Goal: Communication & Community: Share content

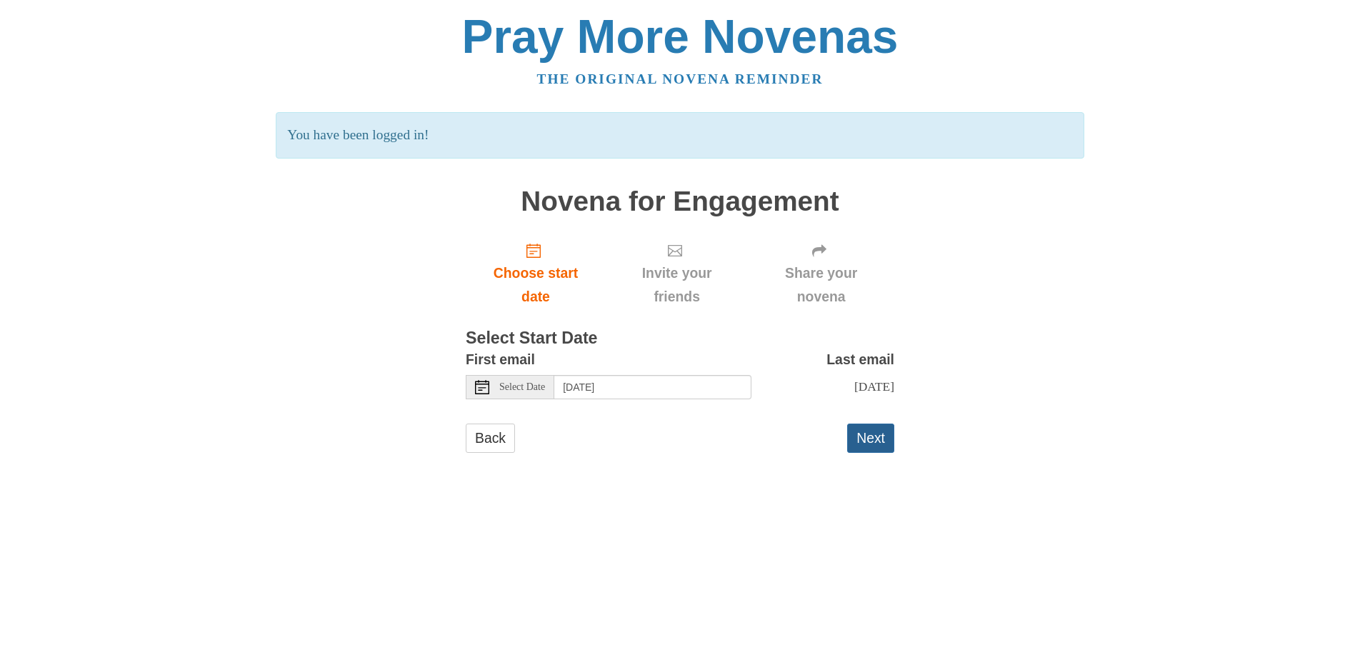
click at [869, 441] on button "Next" at bounding box center [870, 438] width 47 height 29
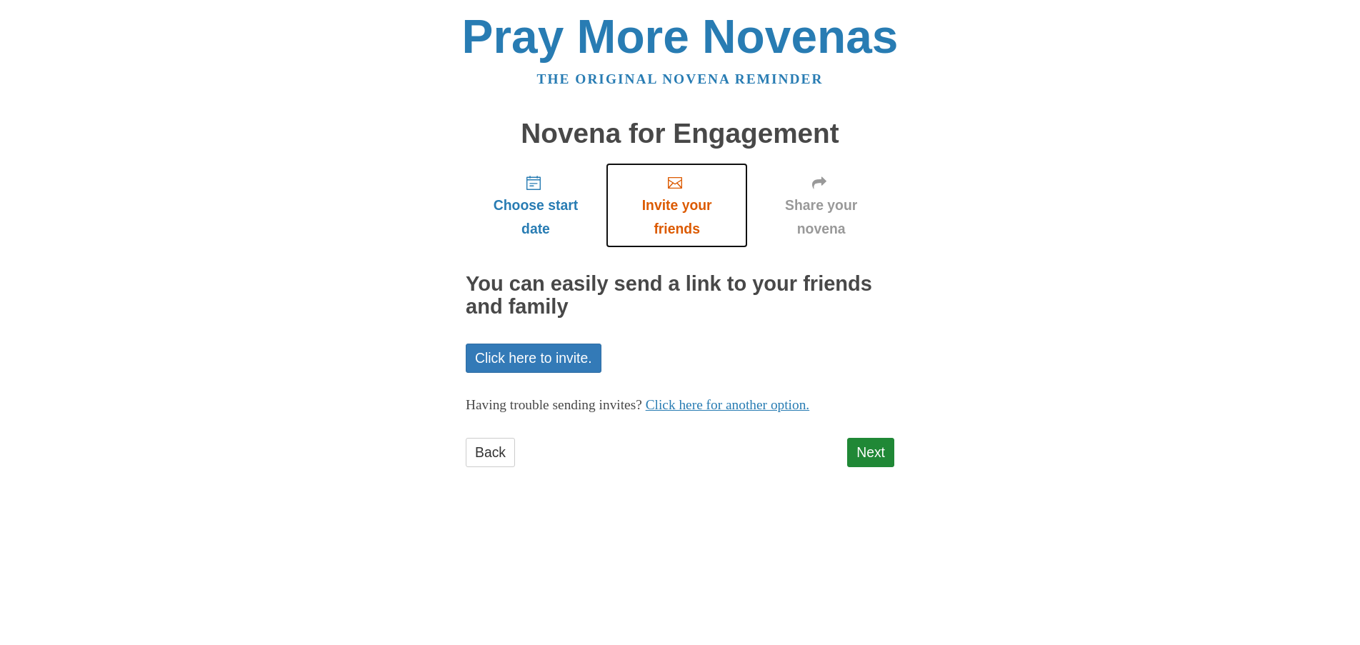
click at [674, 185] on icon "Invite your friends" at bounding box center [675, 183] width 14 height 14
click at [807, 196] on span "Share your novena" at bounding box center [821, 217] width 118 height 47
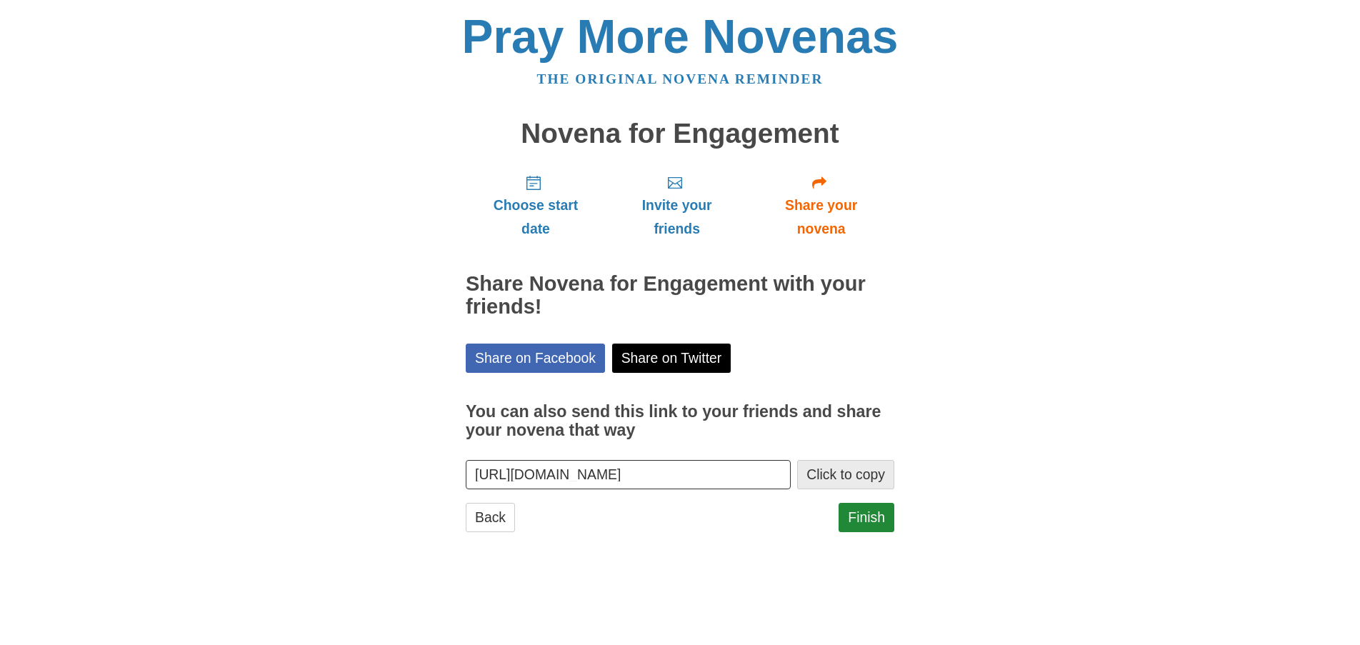
click at [873, 473] on button "Click to copy" at bounding box center [845, 474] width 97 height 29
click at [860, 514] on link "Finish" at bounding box center [866, 517] width 56 height 29
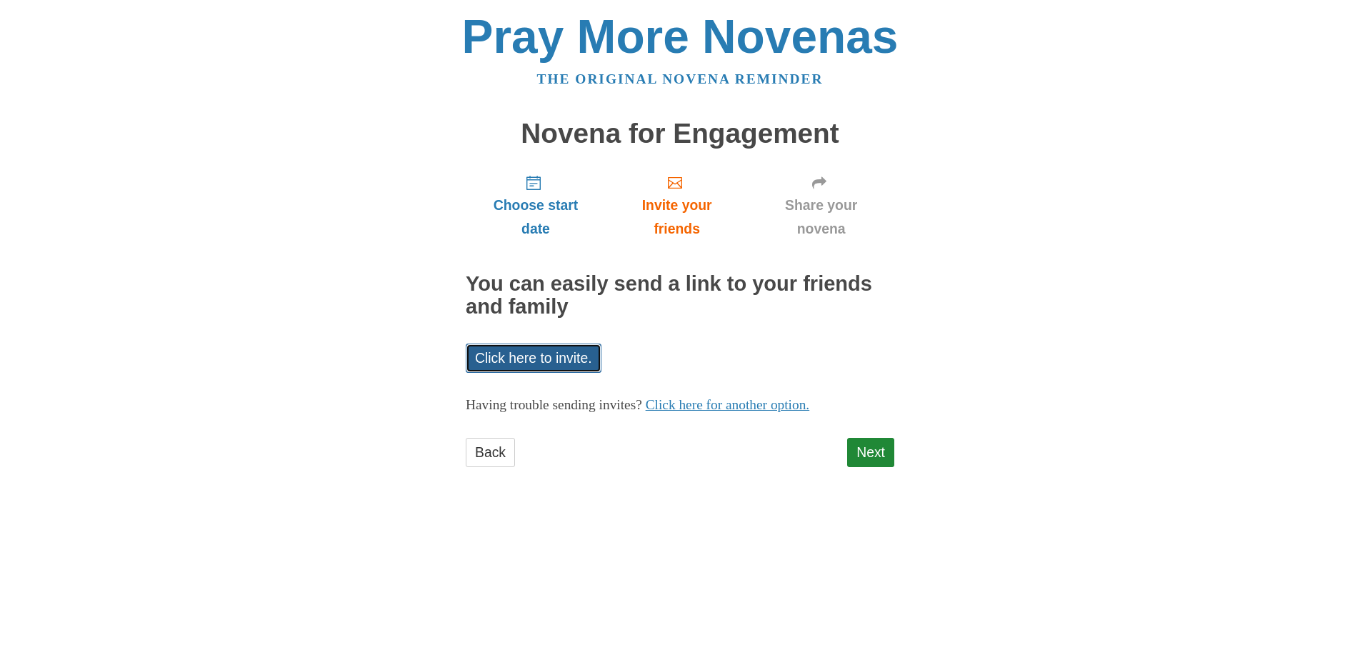
click at [531, 360] on link "Click here to invite." at bounding box center [534, 358] width 136 height 29
click at [734, 402] on link "Click here for another option." at bounding box center [728, 404] width 164 height 15
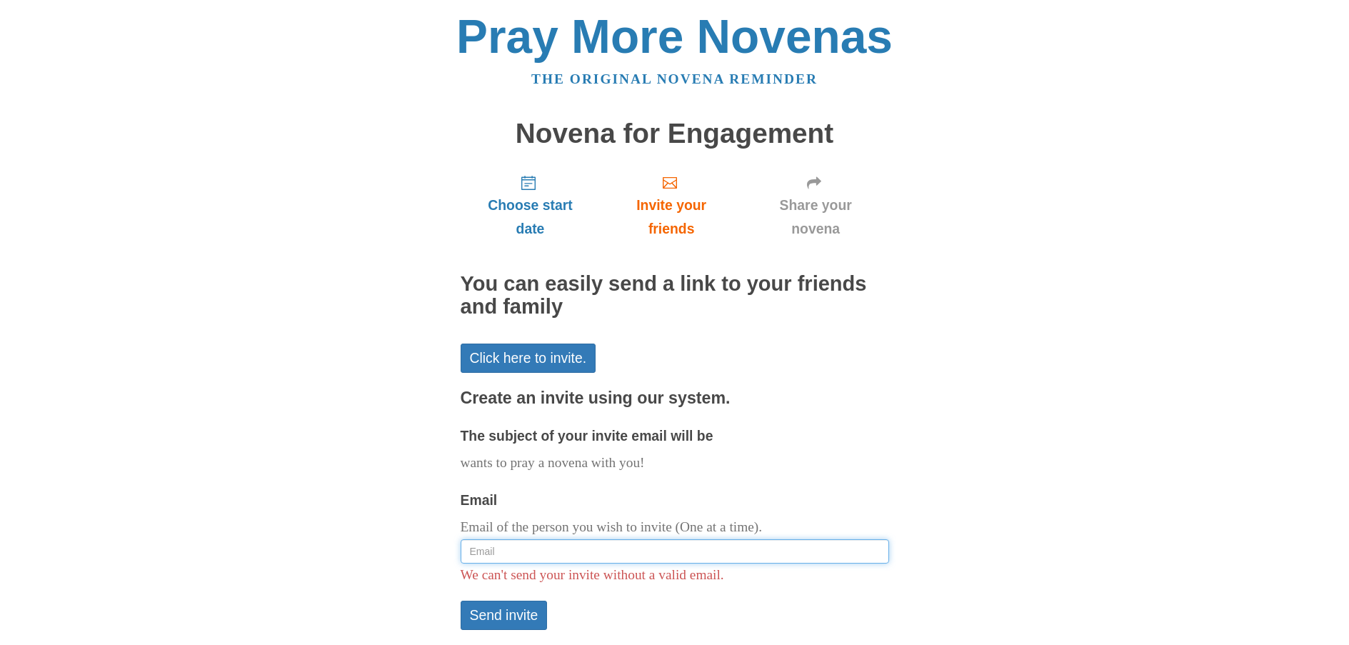
click at [506, 554] on input "Email" at bounding box center [675, 551] width 429 height 24
paste input "laurenfernald@gmail.com"
paste input "laurenf@stengerlaw.com"
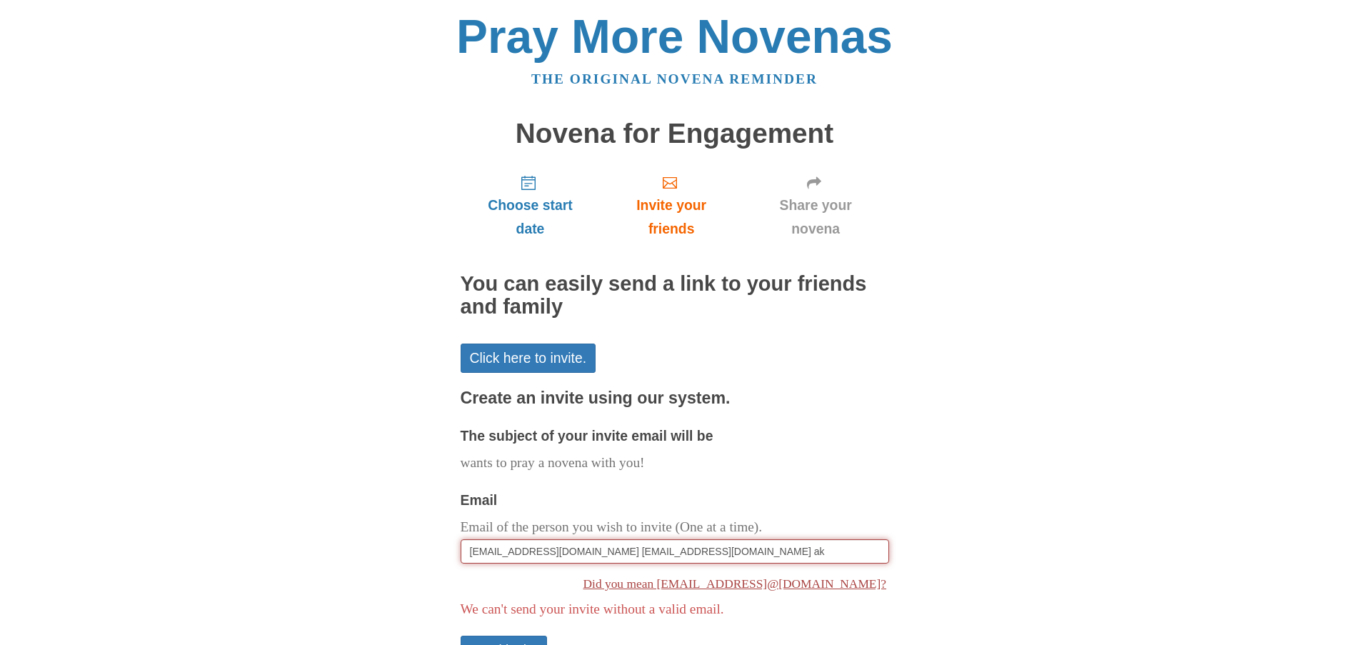
drag, startPoint x: 717, startPoint y: 554, endPoint x: 586, endPoint y: 558, distance: 130.8
click at [586, 558] on input "llaurenfernald@gmail.com laurenf@stengerlaw.com ak" at bounding box center [675, 551] width 429 height 24
click at [708, 555] on input "llaurenfernald@gmail.com laurenf@stengerlaw.com ak" at bounding box center [675, 551] width 429 height 24
click at [711, 552] on input "llaurenfernald@gmail.com laurenf@stengerlaw.com ak" at bounding box center [675, 551] width 429 height 24
drag, startPoint x: 584, startPoint y: 551, endPoint x: 464, endPoint y: 558, distance: 120.2
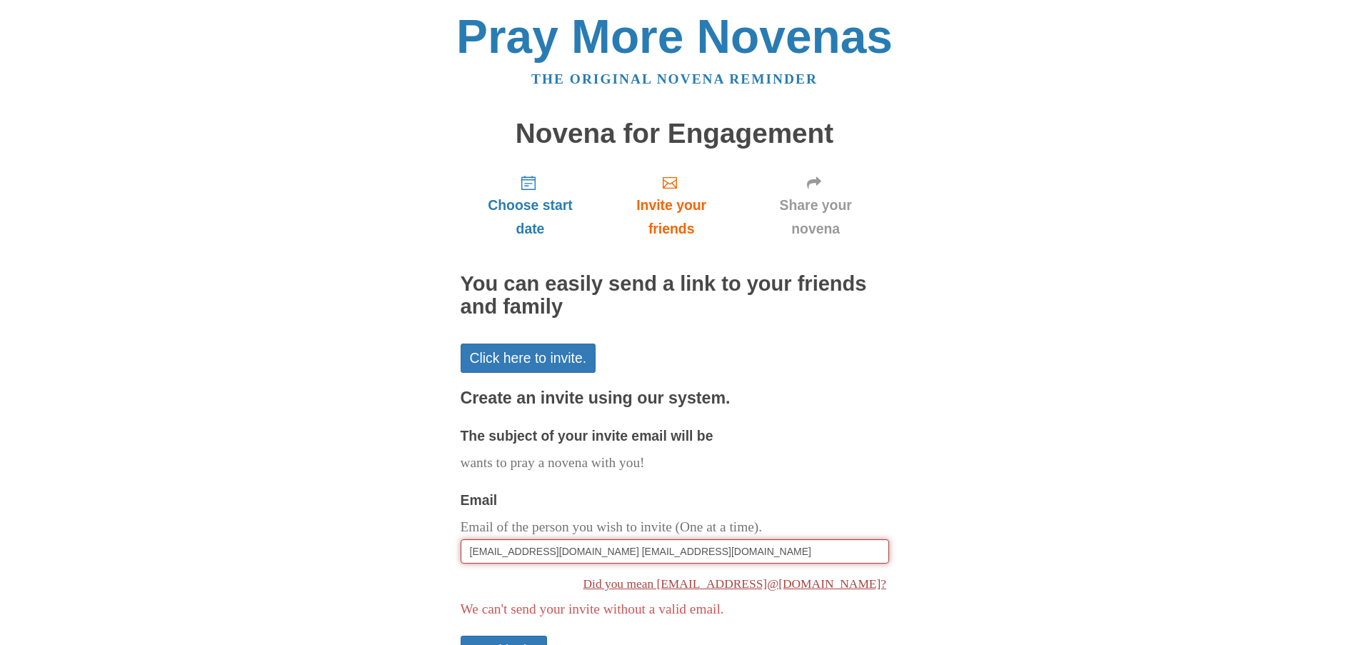
click at [464, 558] on input "llaurenfernald@gmail.com laurenf@stengerlaw.com" at bounding box center [675, 551] width 429 height 24
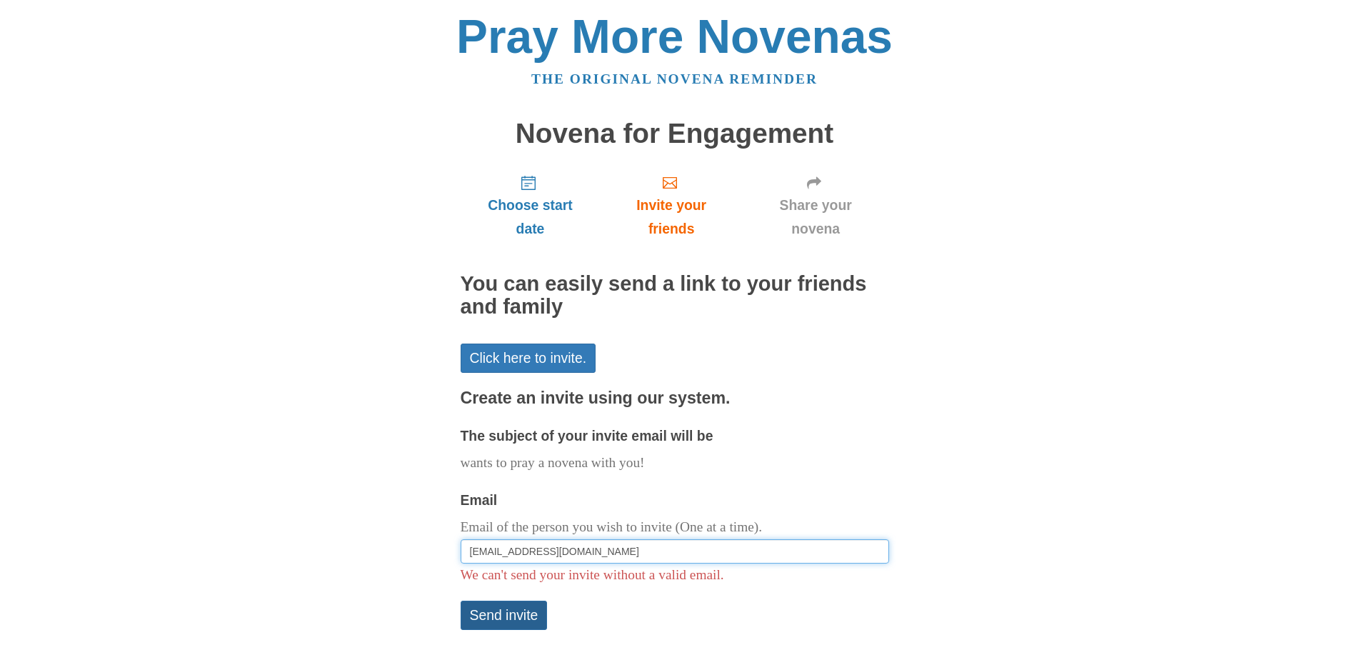
type input "laurenf@stengerlaw.com"
click at [511, 619] on button "Send invite" at bounding box center [504, 615] width 87 height 29
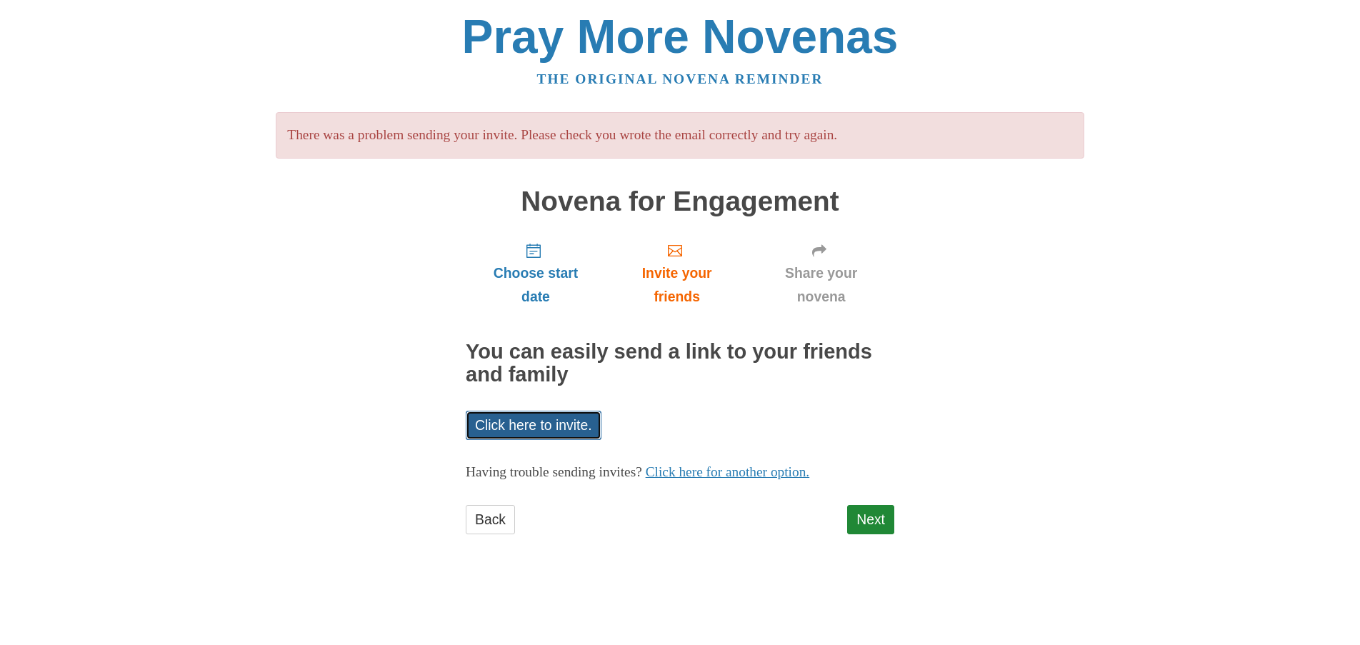
click at [548, 426] on link "Click here to invite." at bounding box center [534, 425] width 136 height 29
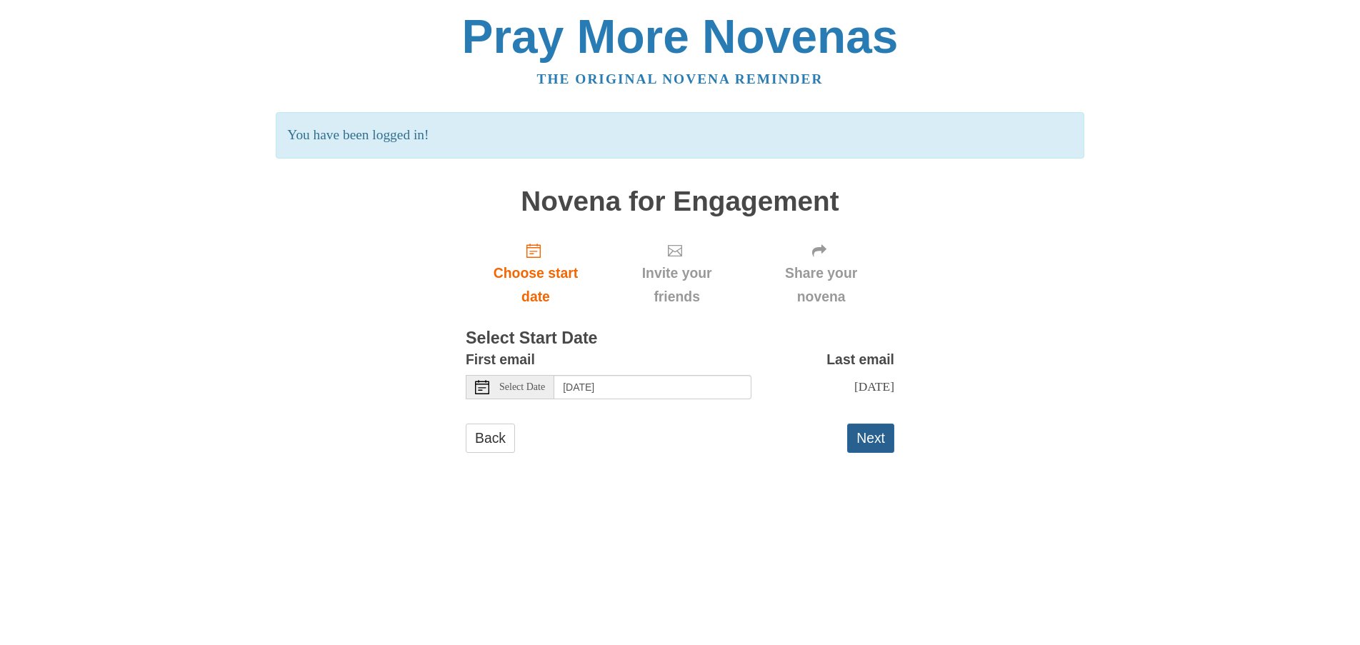
click at [867, 441] on button "Next" at bounding box center [870, 438] width 47 height 29
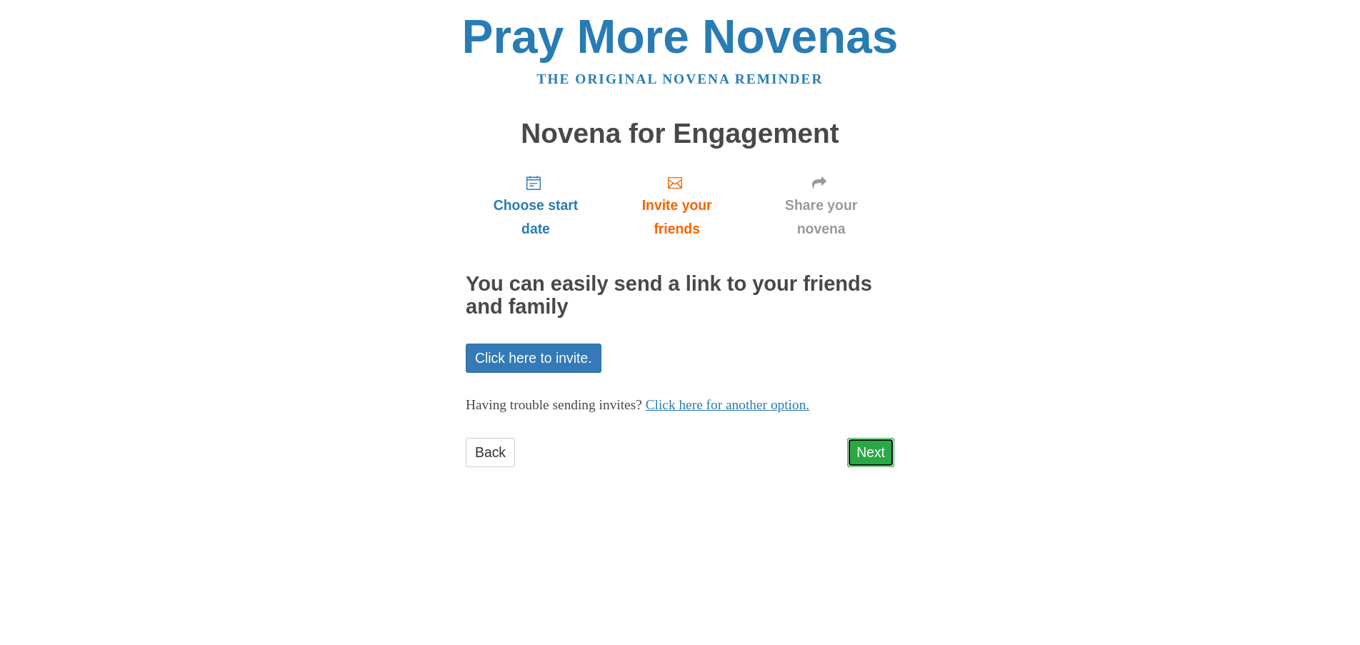
click at [881, 455] on link "Next" at bounding box center [870, 452] width 47 height 29
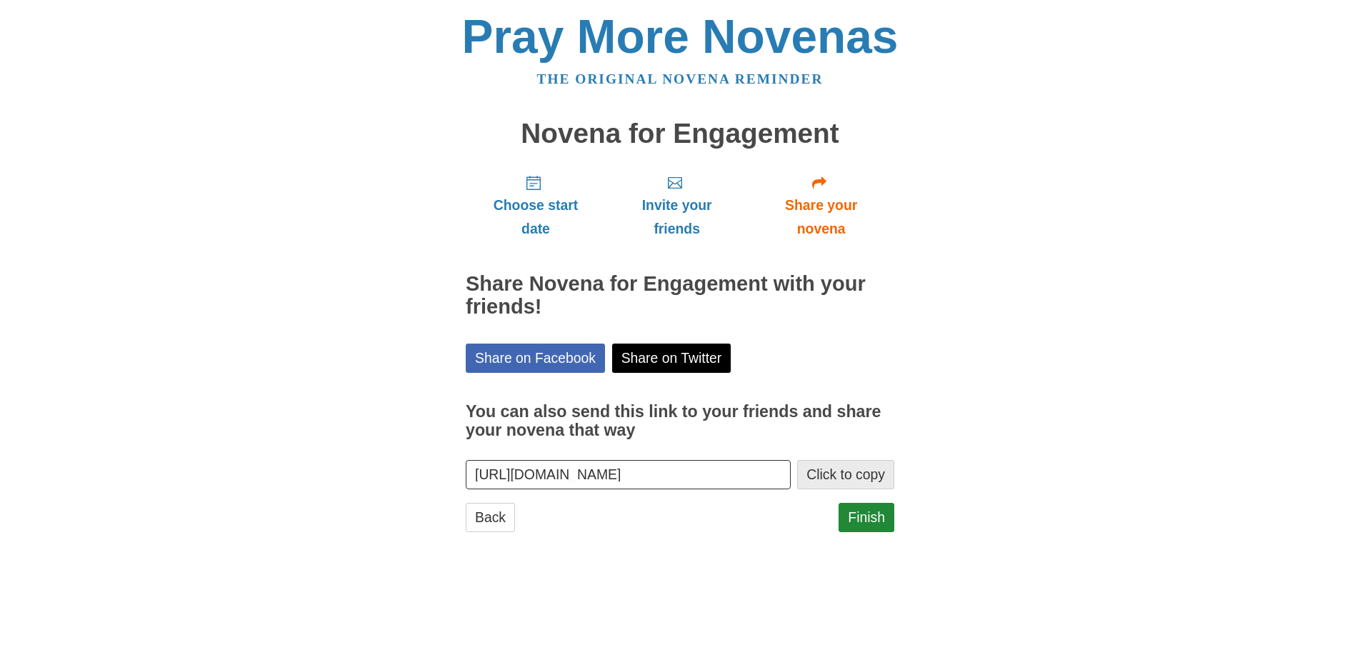
click at [846, 475] on button "Click to copy" at bounding box center [845, 474] width 97 height 29
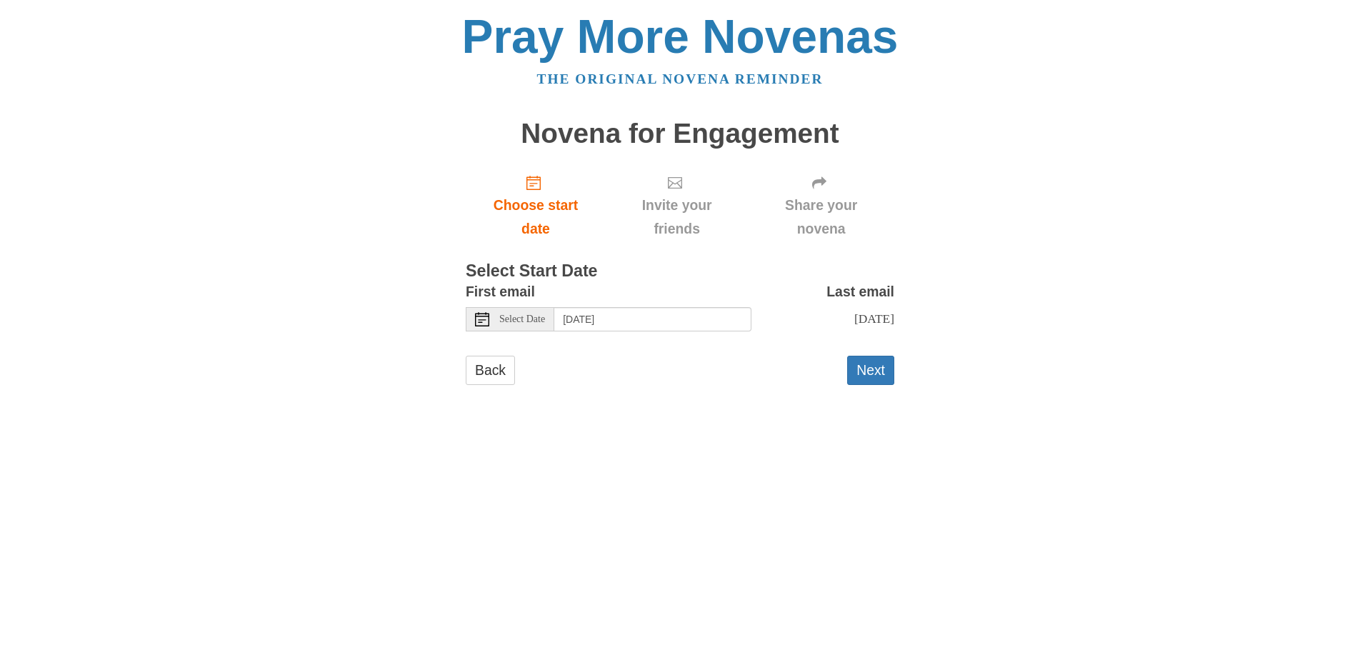
click at [825, 182] on use at bounding box center [819, 183] width 14 height 12
click at [881, 374] on button "Next" at bounding box center [870, 370] width 47 height 29
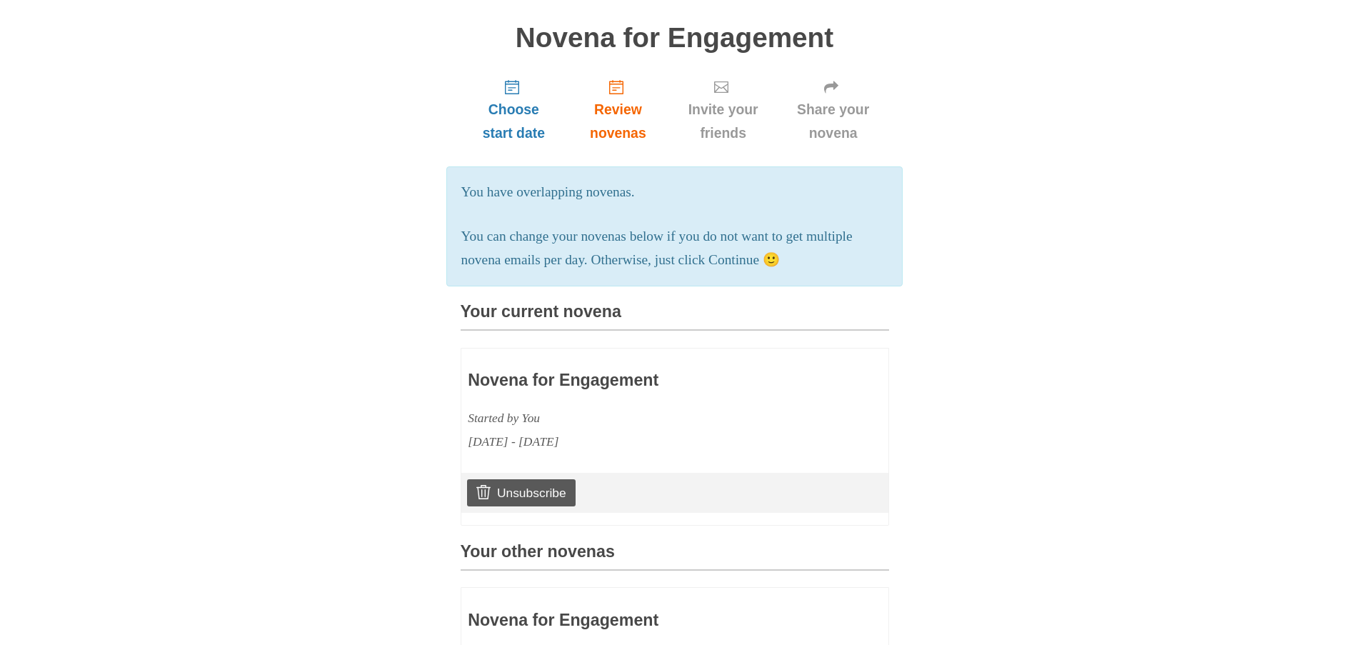
scroll to position [286, 0]
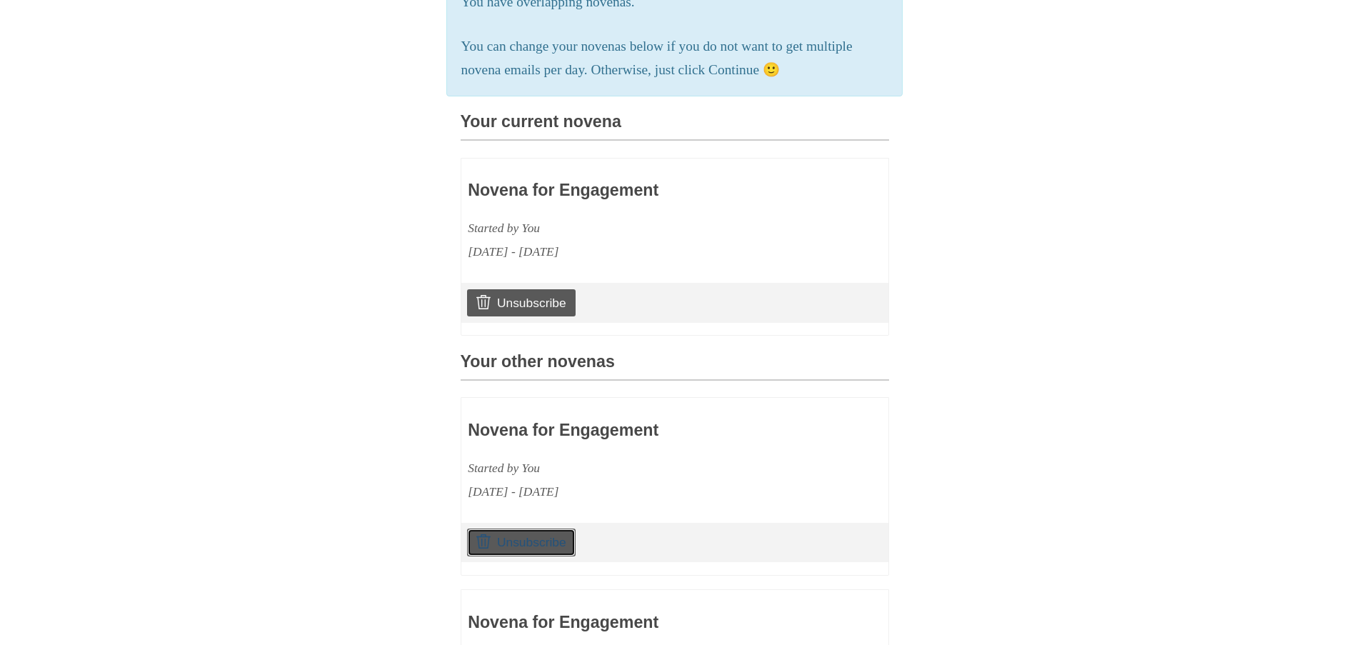
drag, startPoint x: 522, startPoint y: 578, endPoint x: 753, endPoint y: 67, distance: 561.0
click at [522, 556] on link "Unsubscribe" at bounding box center [521, 542] width 108 height 27
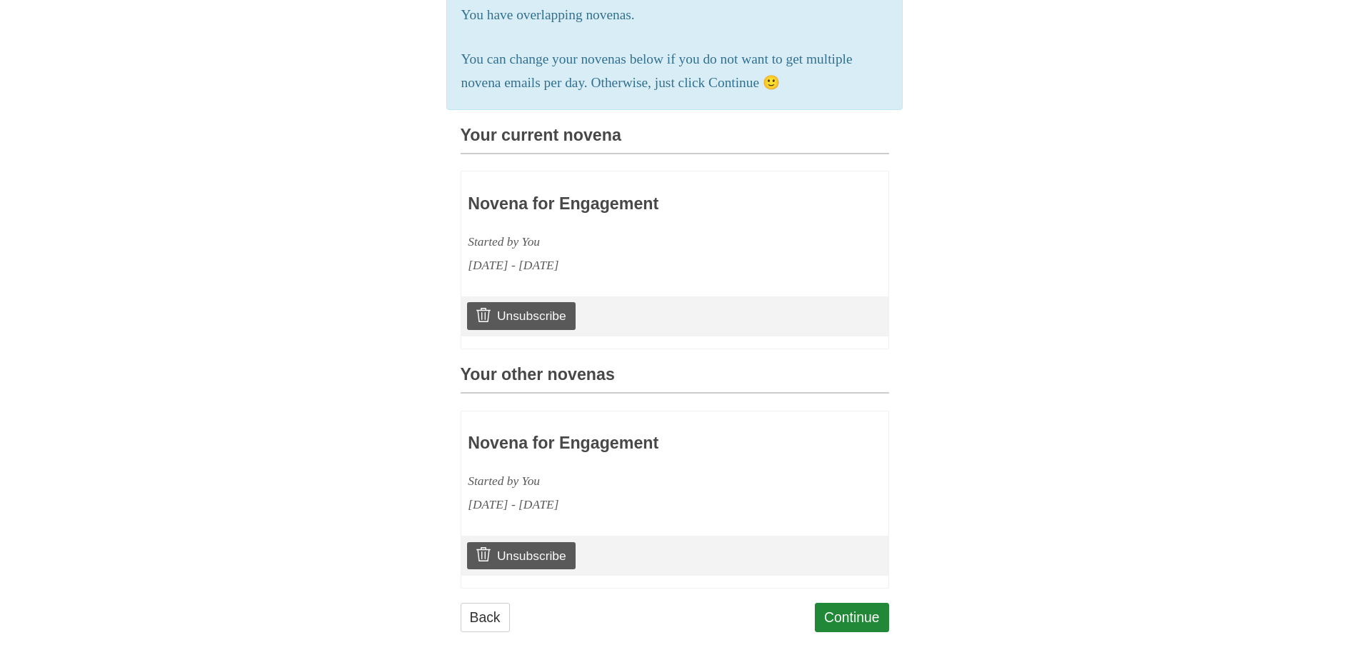
scroll to position [392, 0]
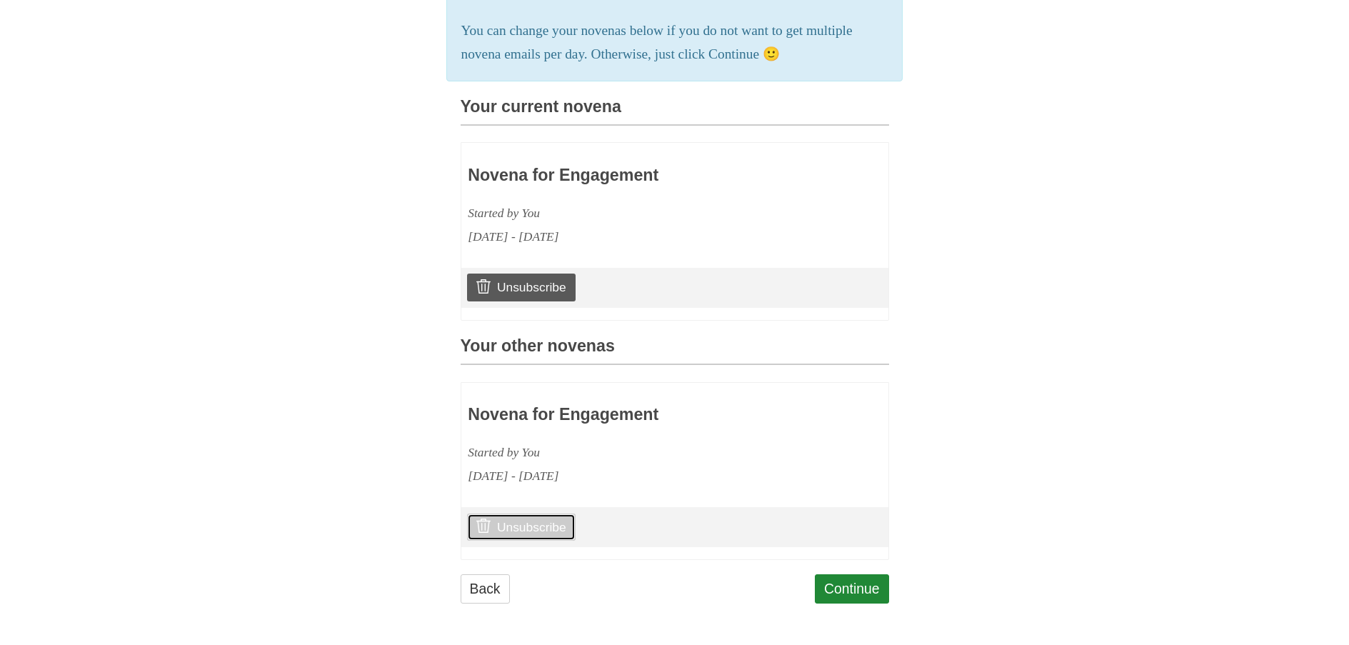
click at [534, 536] on link "Unsubscribe" at bounding box center [521, 527] width 108 height 27
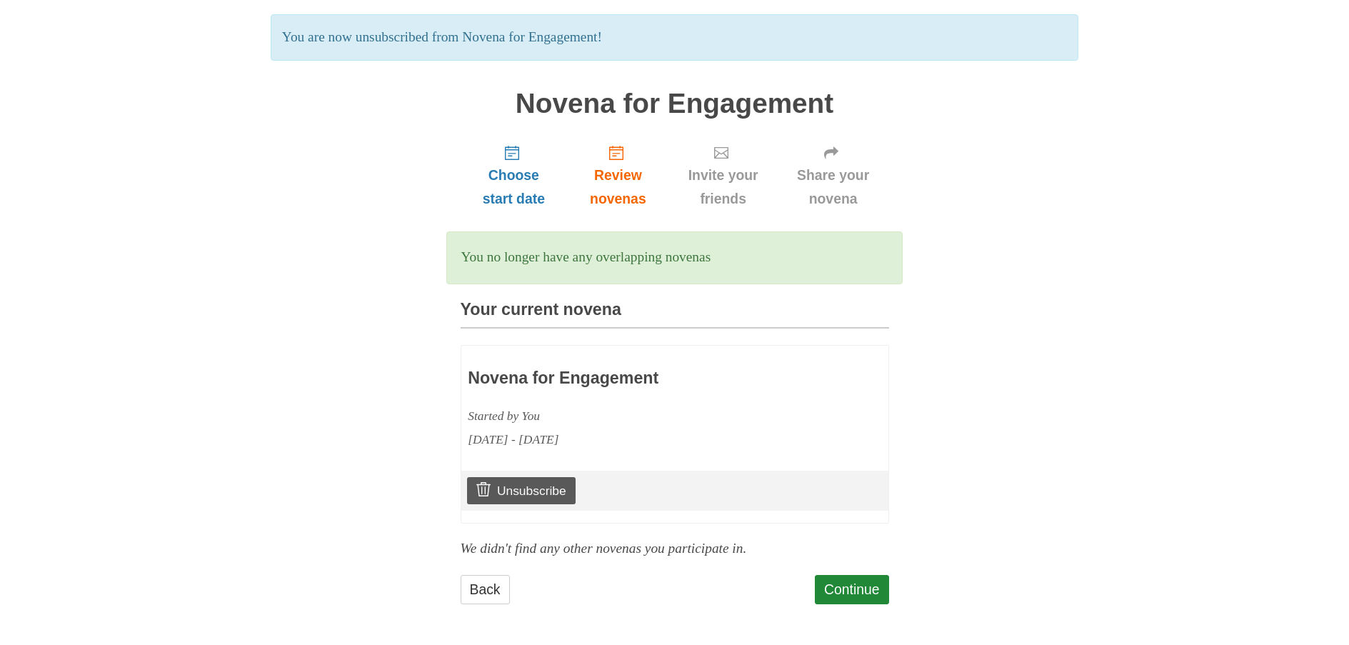
scroll to position [99, 0]
click at [858, 593] on link "Continue" at bounding box center [852, 588] width 74 height 29
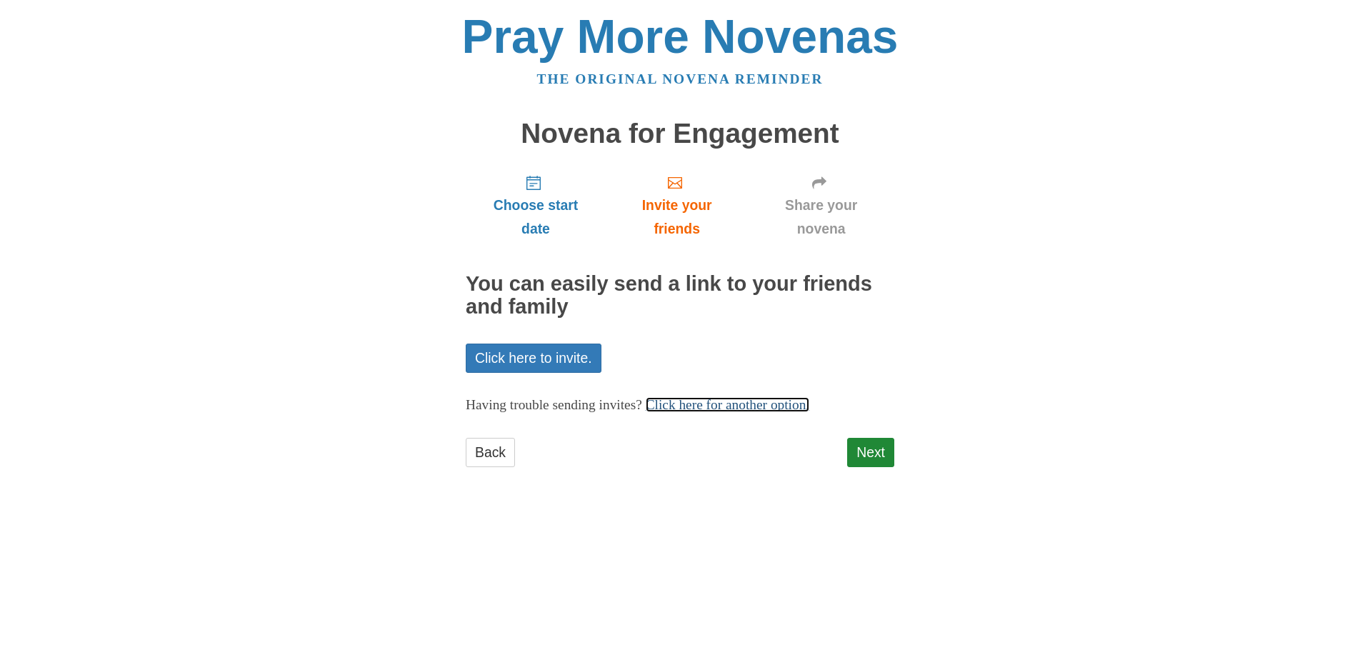
click at [803, 401] on link "Click here for another option." at bounding box center [728, 404] width 164 height 15
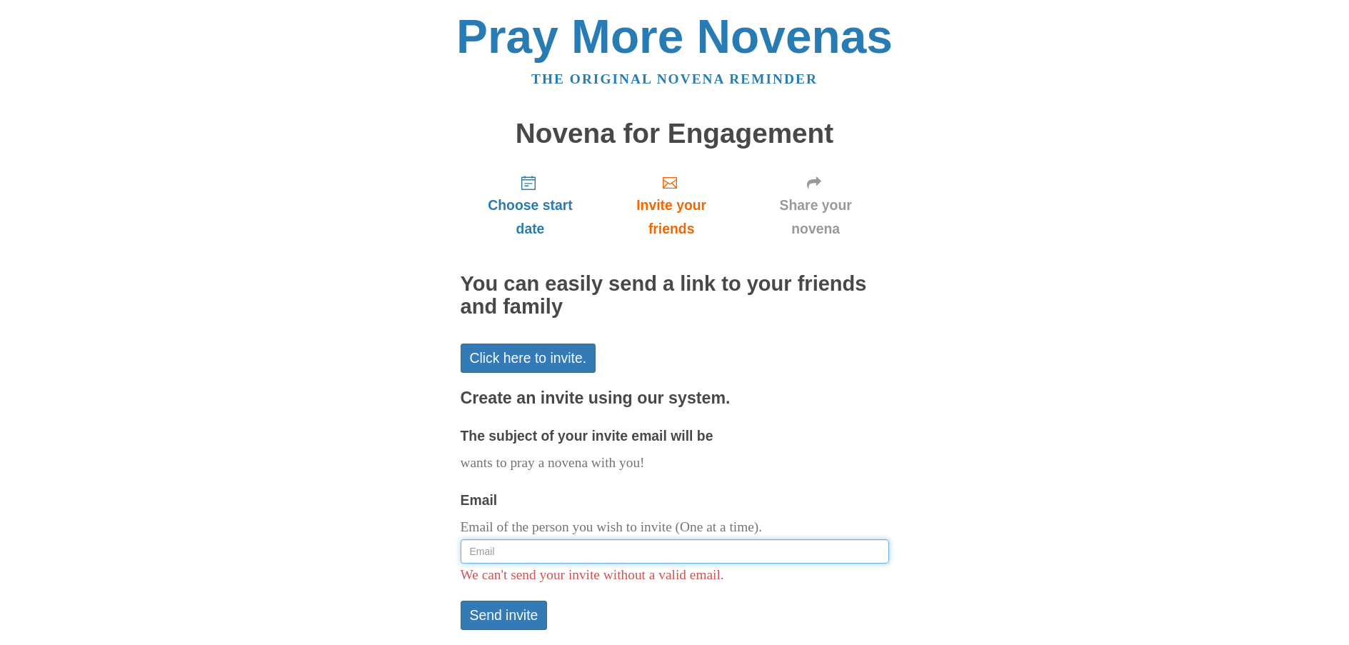
click at [492, 551] on input "Email" at bounding box center [675, 551] width 429 height 24
paste input "Read more at: https://www.praymorenovenas.com/novena-for-engagement/1251185/soc…"
type input "R"
type input "A"
type input "Laurenfernald@gmail.com"
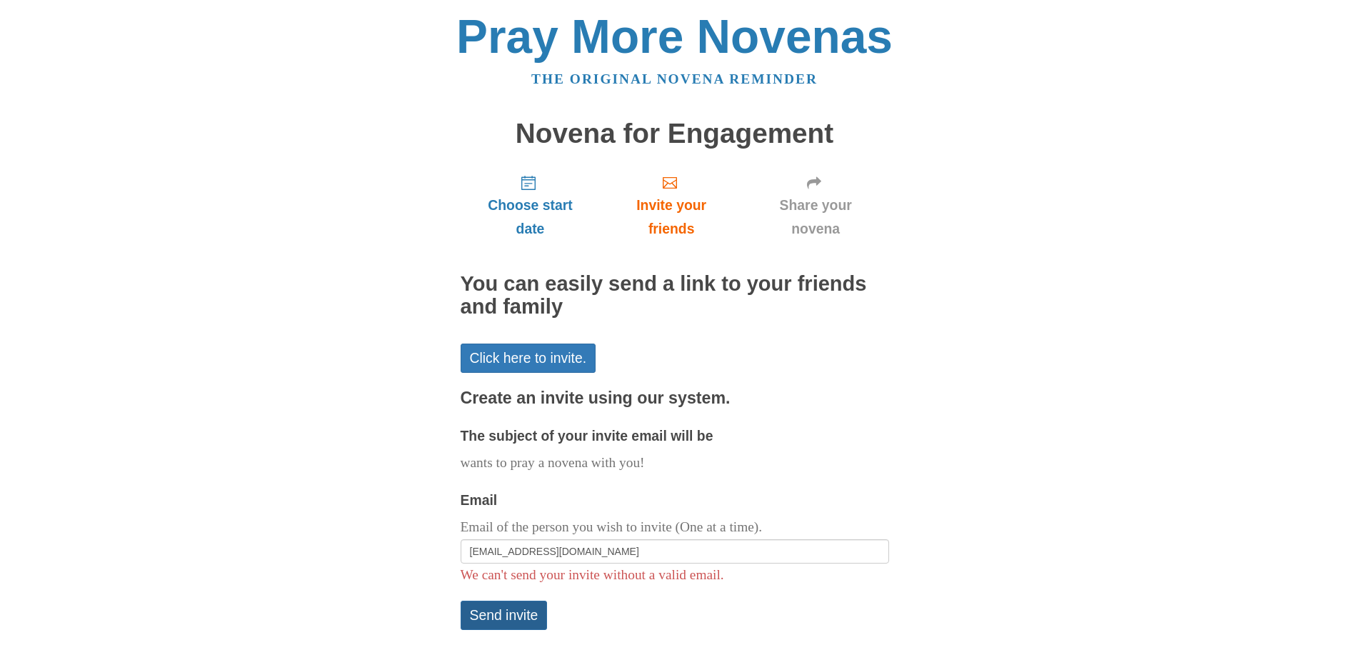
click at [512, 619] on button "Send invite" at bounding box center [504, 615] width 87 height 29
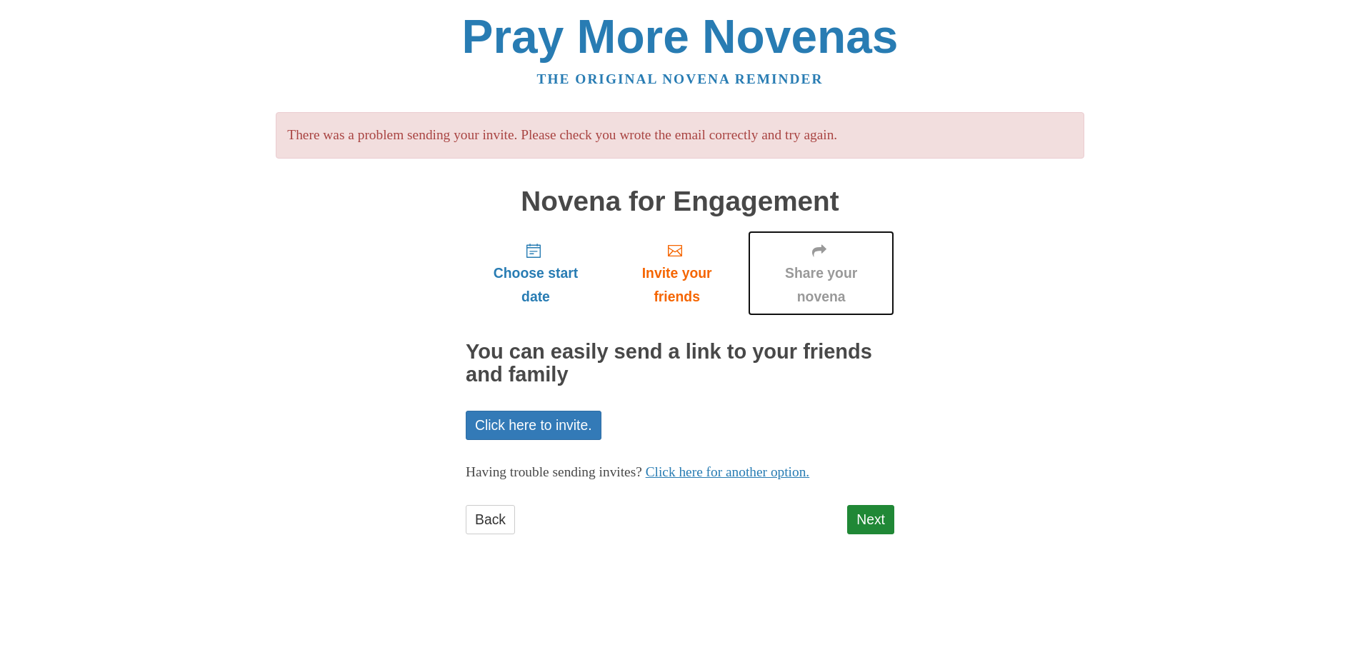
click at [816, 272] on span "Share your novena" at bounding box center [821, 284] width 118 height 47
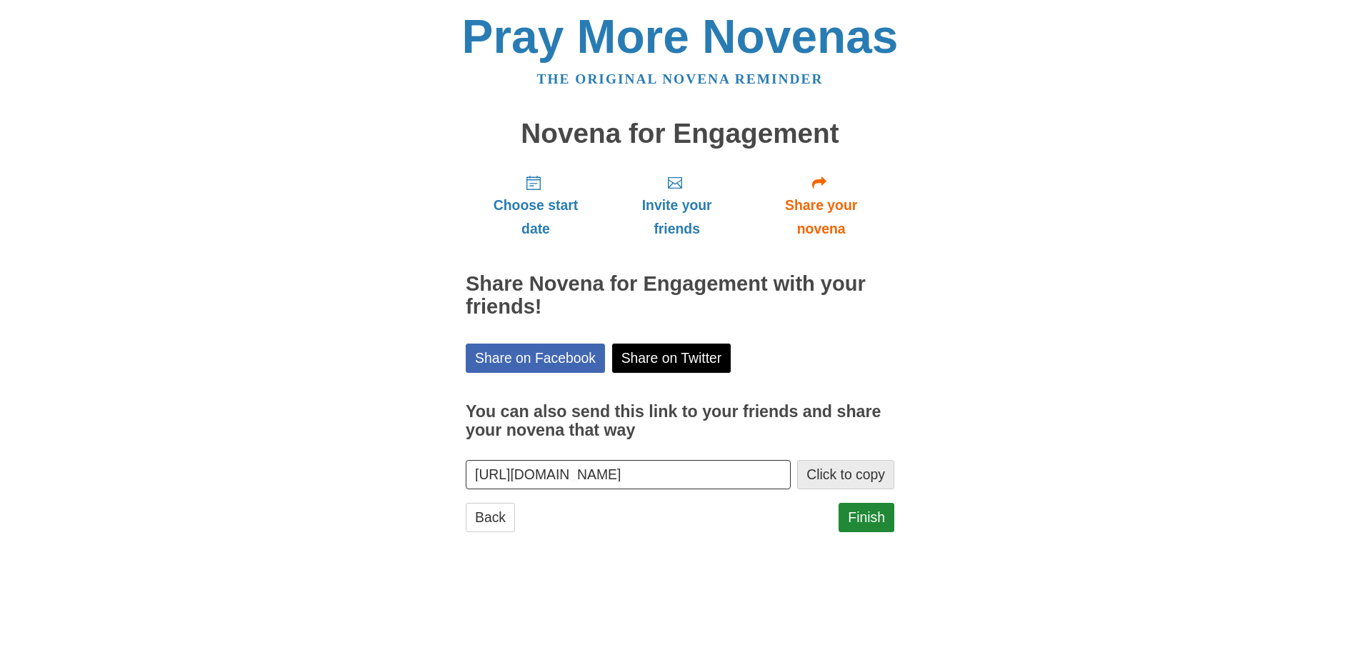
click at [846, 476] on button "Click to copy" at bounding box center [845, 474] width 97 height 29
